Goal: Complete application form

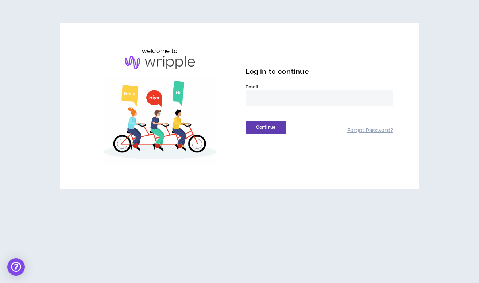
click at [258, 101] on input "email" at bounding box center [320, 98] width 148 height 16
type input "**********"
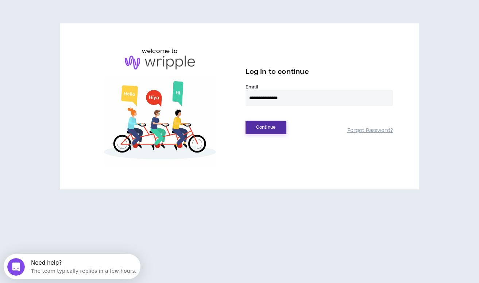
click at [263, 127] on button "Continue" at bounding box center [266, 128] width 41 height 14
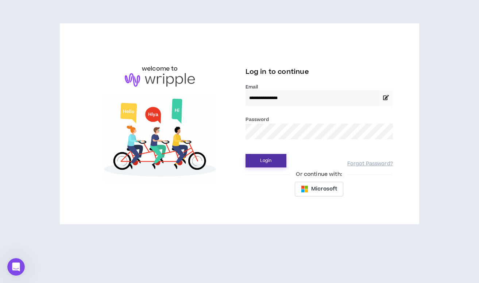
click at [272, 159] on button "Login" at bounding box center [266, 161] width 41 height 14
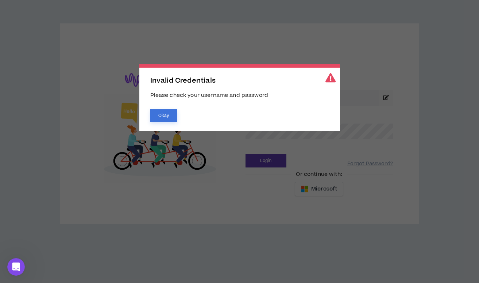
click at [163, 116] on button "Okay" at bounding box center [163, 115] width 27 height 13
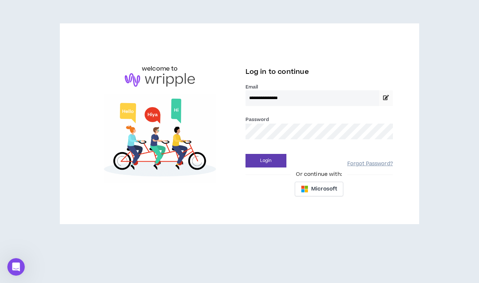
click at [357, 166] on link "Forgot Password?" at bounding box center [371, 163] width 46 height 7
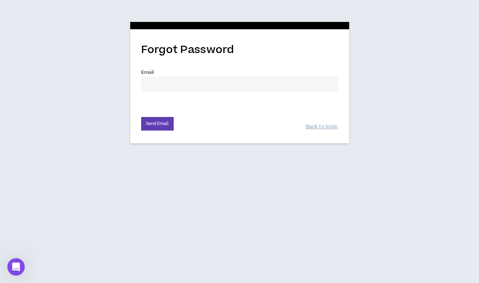
click at [199, 88] on input "Email *" at bounding box center [239, 84] width 197 height 16
type input "[EMAIL_ADDRESS][DOMAIN_NAME]"
click at [153, 128] on button "Send Email" at bounding box center [157, 124] width 33 height 14
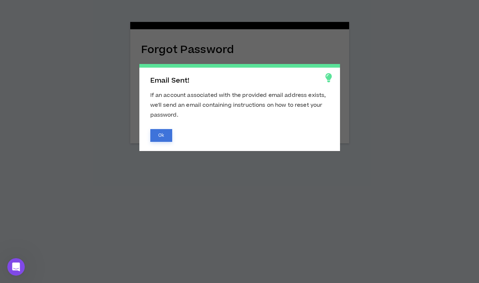
click at [160, 136] on button "Ok" at bounding box center [161, 135] width 22 height 13
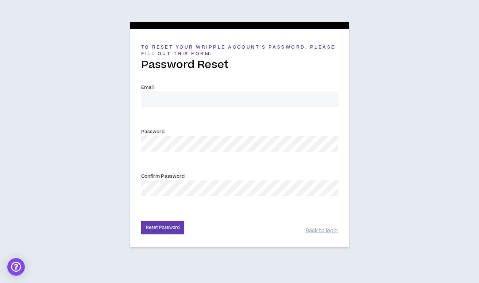
click at [184, 99] on input "Email *" at bounding box center [239, 99] width 197 height 16
type input "[EMAIL_ADDRESS][DOMAIN_NAME]"
click at [165, 226] on button "Reset Password" at bounding box center [162, 228] width 43 height 14
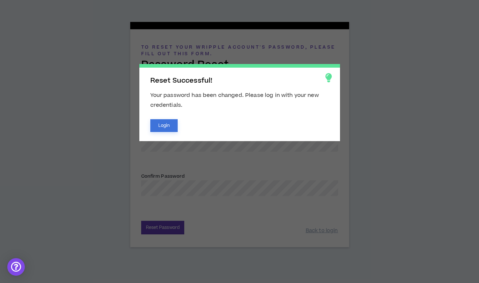
click at [162, 125] on button "Login" at bounding box center [164, 125] width 28 height 13
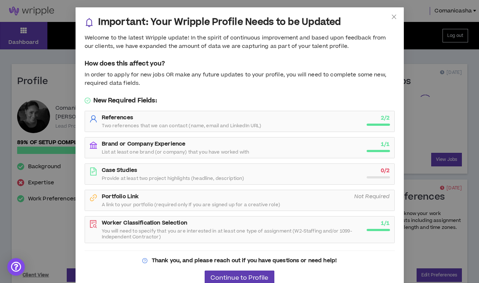
scroll to position [11, 0]
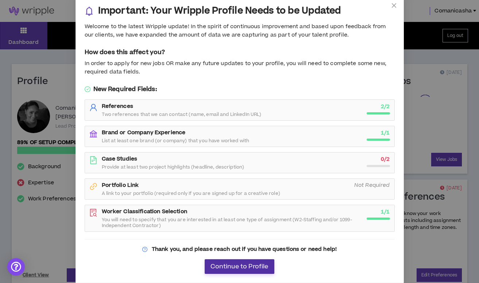
click at [240, 266] on span "Continue to Profile" at bounding box center [240, 266] width 58 height 7
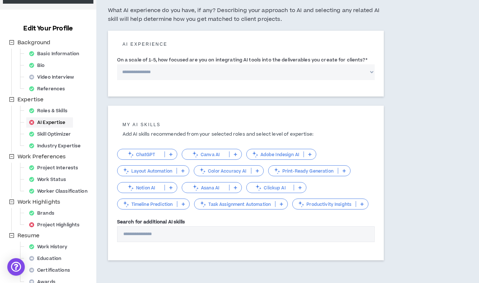
scroll to position [93, 0]
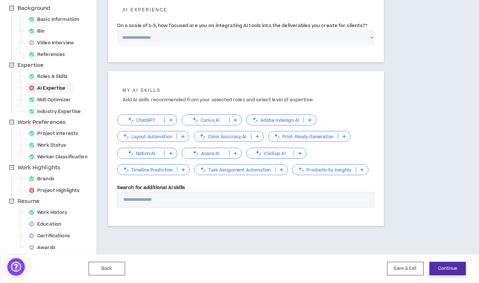
click at [447, 267] on button "Continue" at bounding box center [448, 268] width 37 height 14
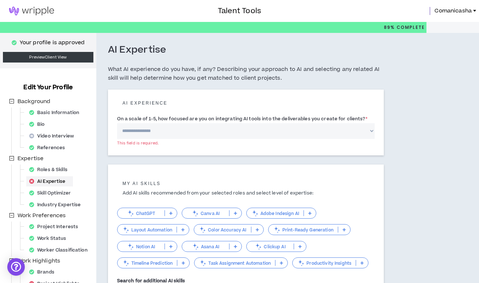
scroll to position [0, 0]
click at [370, 131] on select "**********" at bounding box center [246, 131] width 258 height 16
select select "*"
click at [117, 123] on select "**********" at bounding box center [246, 131] width 258 height 16
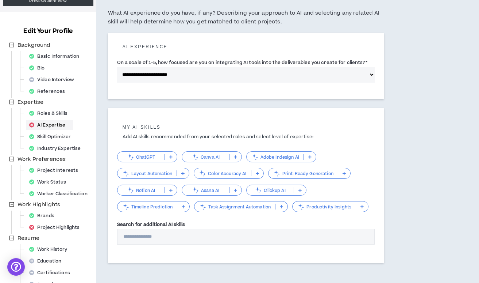
scroll to position [93, 0]
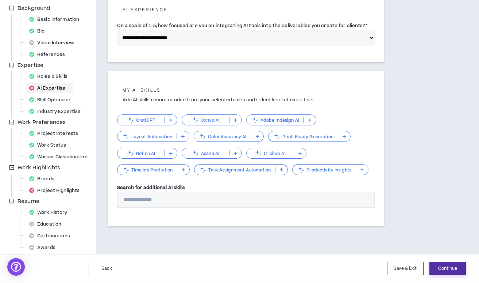
click at [445, 268] on button "Continue" at bounding box center [448, 268] width 37 height 14
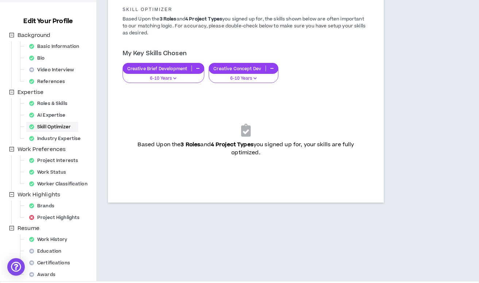
scroll to position [93, 0]
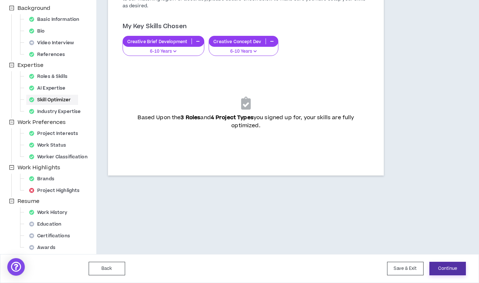
click at [447, 266] on button "Continue" at bounding box center [448, 268] width 37 height 14
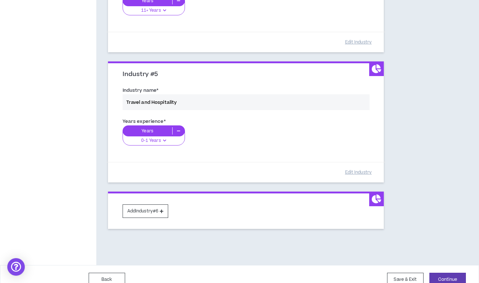
scroll to position [551, 0]
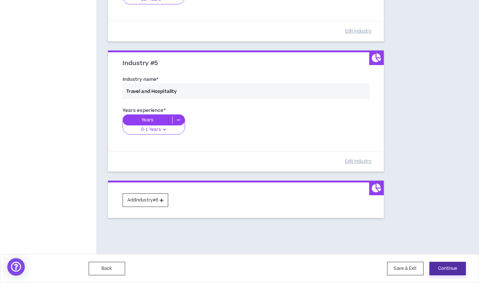
click at [440, 268] on button "Continue" at bounding box center [448, 268] width 37 height 14
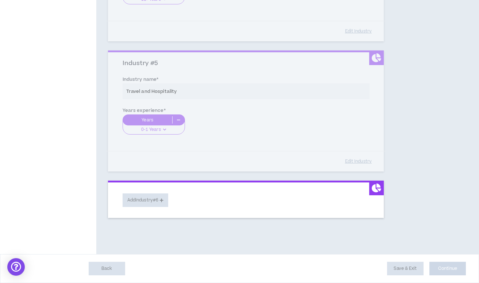
select select "*"
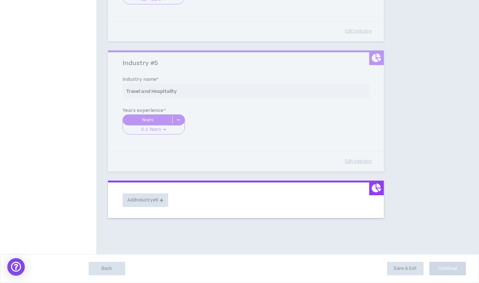
select select "*"
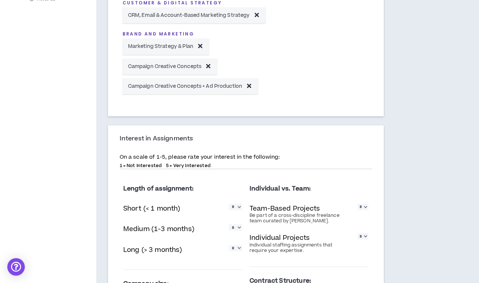
scroll to position [479, 0]
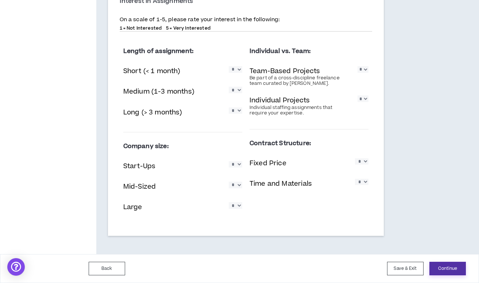
click at [448, 267] on button "Continue" at bounding box center [448, 268] width 37 height 14
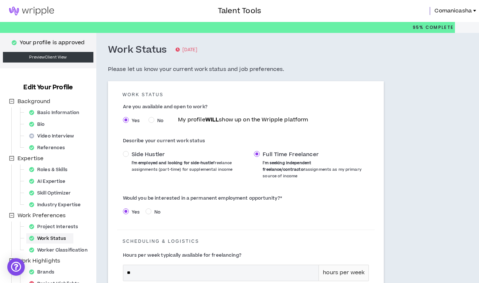
scroll to position [181, 0]
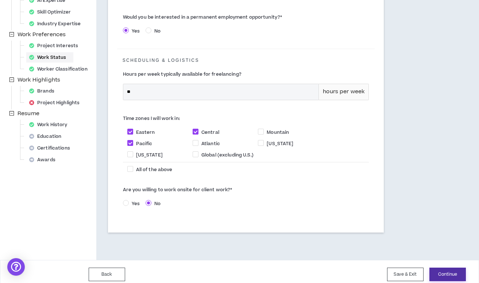
click at [453, 267] on button "Continue" at bounding box center [448, 274] width 37 height 14
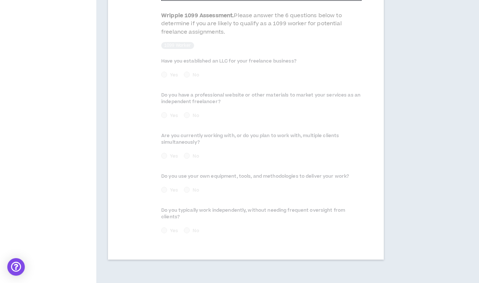
scroll to position [424, 0]
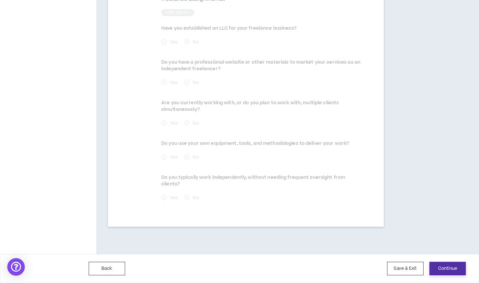
click at [442, 269] on button "Continue" at bounding box center [448, 268] width 37 height 14
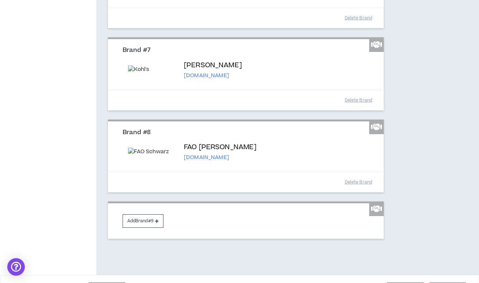
scroll to position [604, 0]
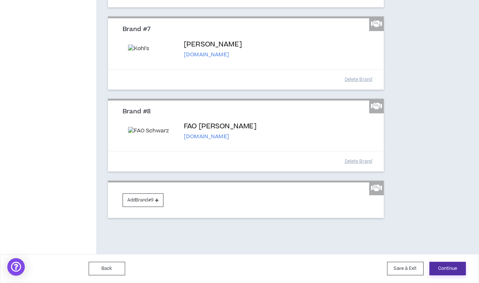
click at [441, 270] on button "Continue" at bounding box center [448, 268] width 37 height 14
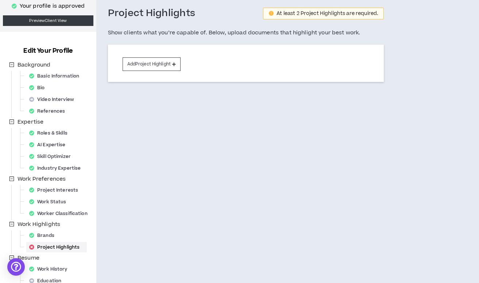
scroll to position [93, 0]
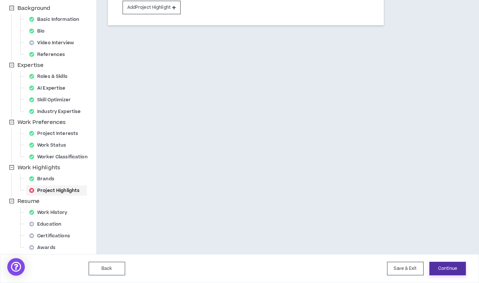
click at [441, 267] on button "Continue" at bounding box center [448, 268] width 37 height 14
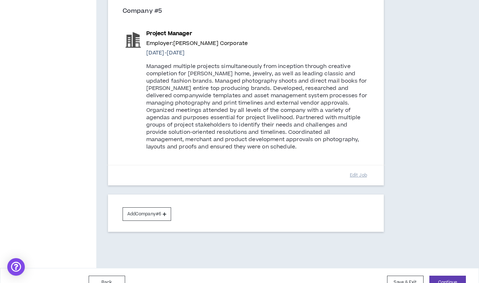
scroll to position [846, 0]
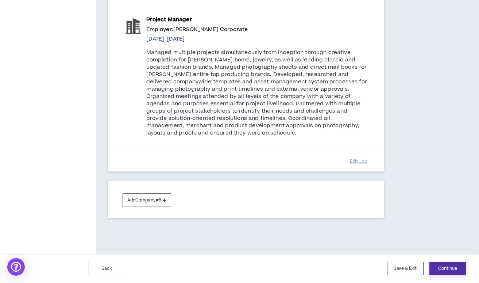
click at [446, 266] on button "Continue" at bounding box center [448, 268] width 37 height 14
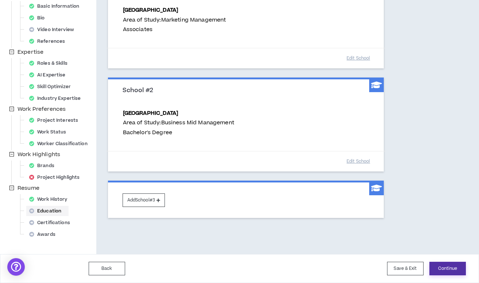
click at [447, 270] on button "Continue" at bounding box center [448, 268] width 37 height 14
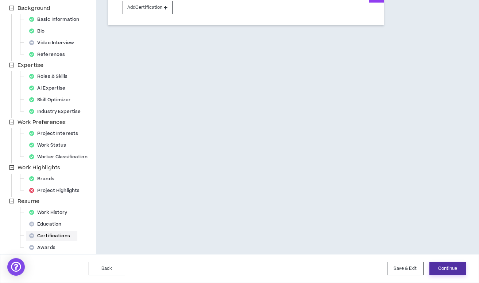
click at [441, 266] on button "Continue" at bounding box center [448, 268] width 37 height 14
click at [443, 270] on button "Submit" at bounding box center [448, 268] width 37 height 14
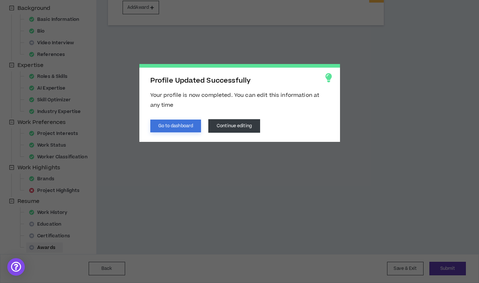
click at [181, 127] on button "Go to dashboard" at bounding box center [175, 125] width 51 height 13
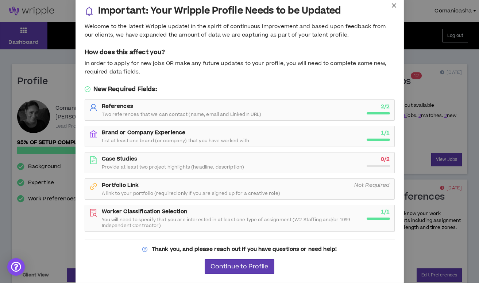
click at [393, 6] on icon "close" at bounding box center [394, 6] width 6 height 6
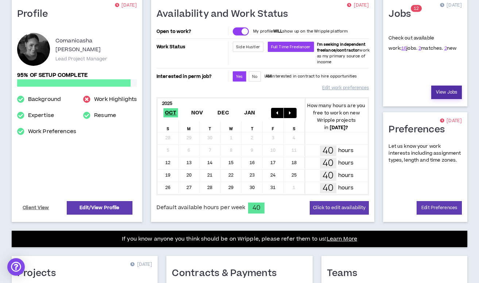
click at [446, 93] on link "View Jobs" at bounding box center [447, 92] width 31 height 14
